Goal: Check status: Check status

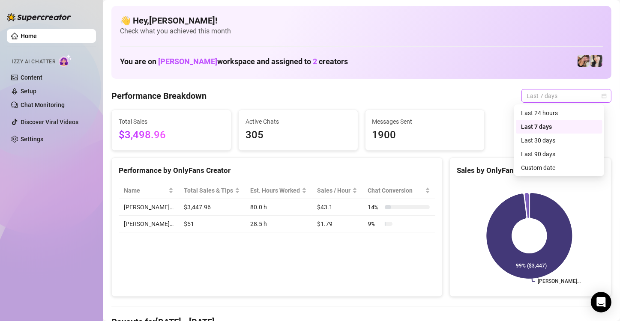
click at [355, 97] on span "Last 7 days" at bounding box center [566, 96] width 80 height 13
click at [355, 165] on div "Custom date" at bounding box center [559, 167] width 76 height 9
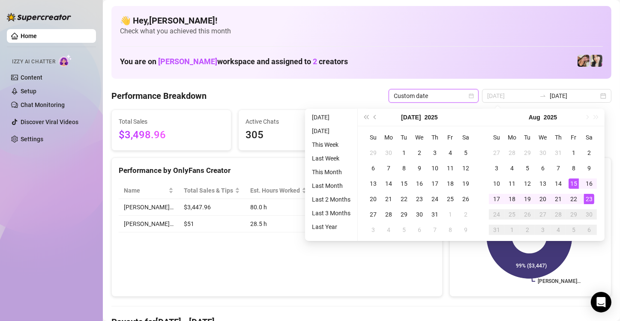
type input "[DATE]"
click at [355, 198] on div "23" at bounding box center [589, 199] width 10 height 10
click at [355, 198] on rect at bounding box center [529, 235] width 145 height 107
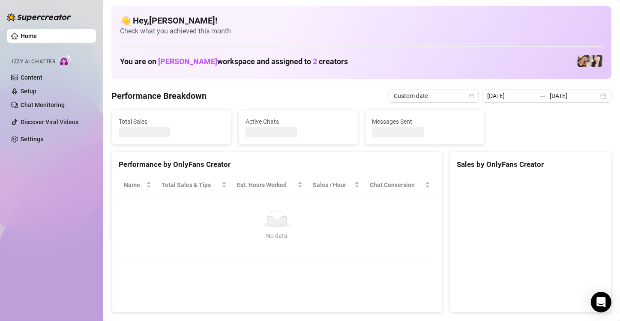
type input "[DATE]"
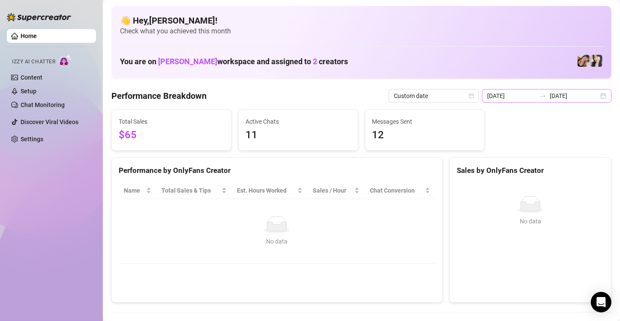
click at [355, 90] on div "[DATE] [DATE]" at bounding box center [546, 96] width 129 height 14
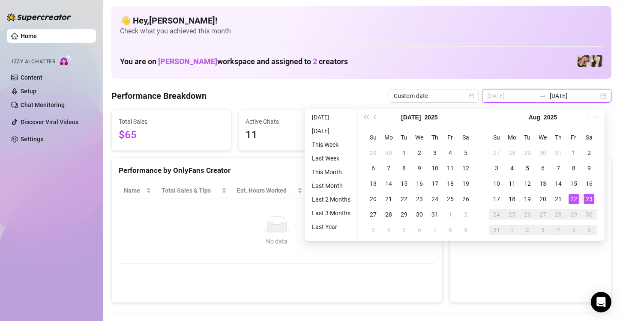
type input "[DATE]"
click at [355, 197] on div "22" at bounding box center [573, 199] width 10 height 10
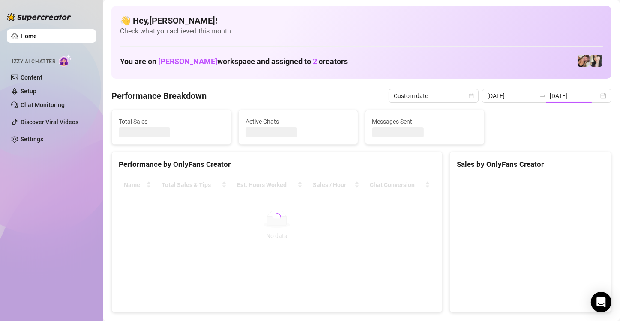
type input "[DATE]"
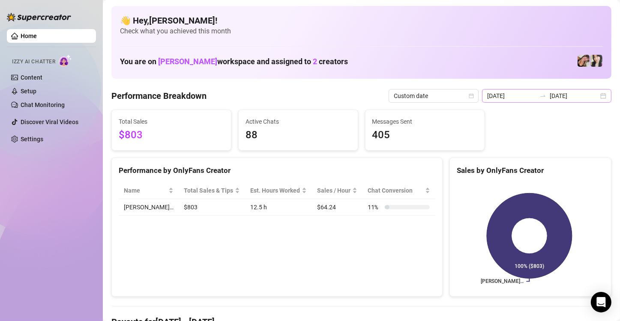
click at [355, 94] on div "[DATE] [DATE]" at bounding box center [546, 96] width 129 height 14
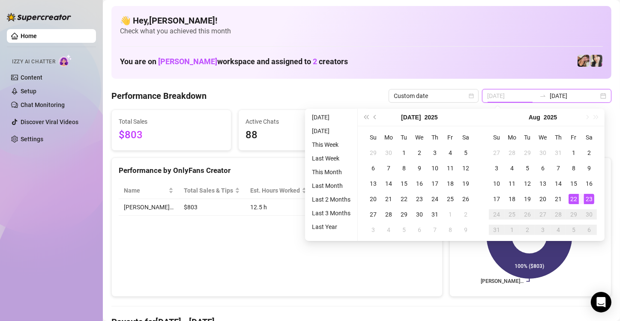
type input "[DATE]"
click at [355, 196] on div "23" at bounding box center [589, 199] width 10 height 10
click at [355, 196] on rect at bounding box center [529, 235] width 145 height 107
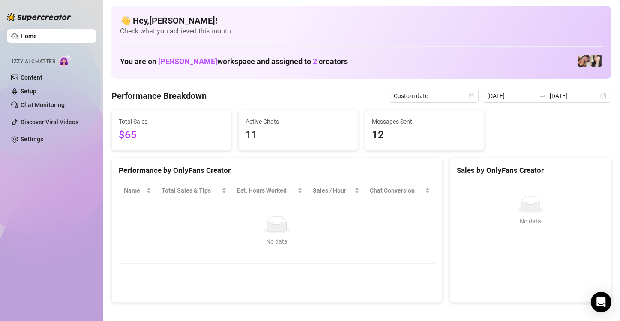
type input "[DATE]"
click at [323, 97] on div "Performance Breakdown Custom date [DATE] [DATE]" at bounding box center [361, 96] width 500 height 14
